Goal: Find specific page/section: Find specific page/section

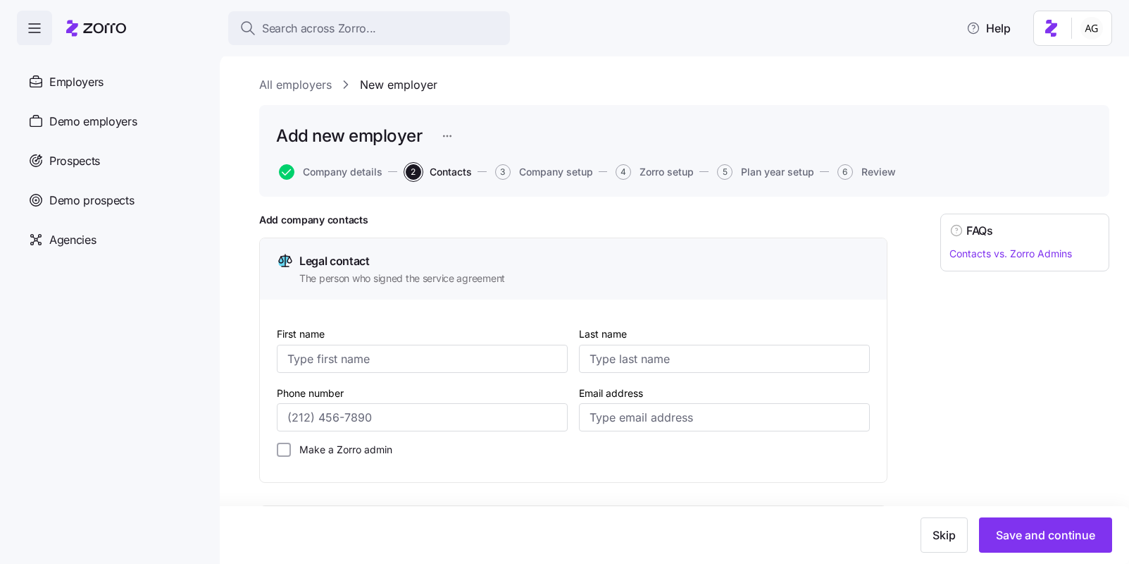
click at [383, 11] on div "Search across Zorro... Help" at bounding box center [564, 28] width 1129 height 56
click at [376, 29] on div "Search across Zorro..." at bounding box center [369, 29] width 259 height 18
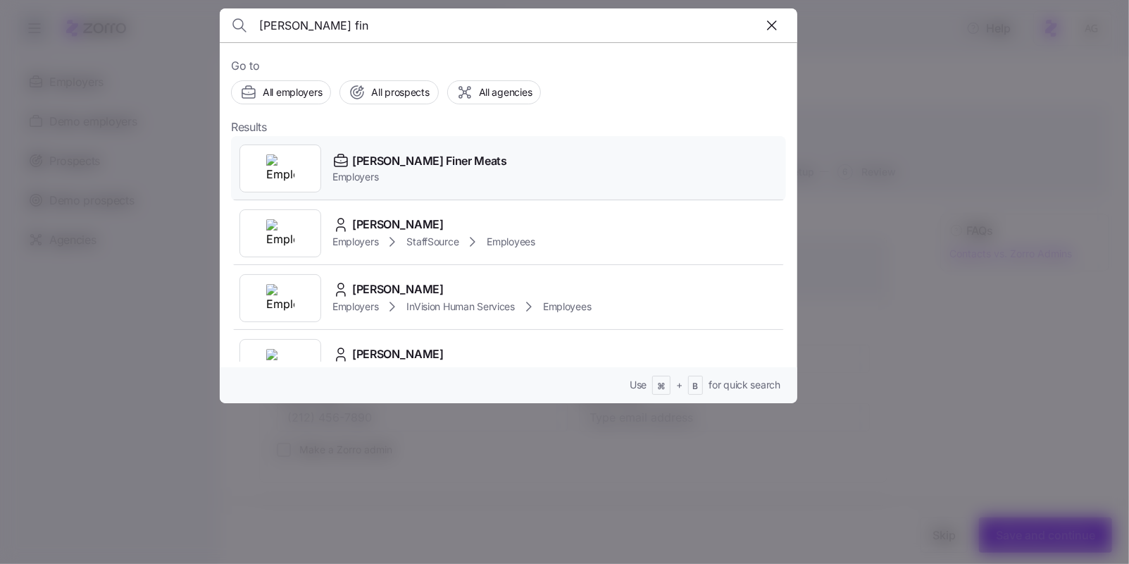
type input "[PERSON_NAME] fin"
click at [358, 178] on span "Employers" at bounding box center [420, 177] width 175 height 14
